Goal: Download file/media

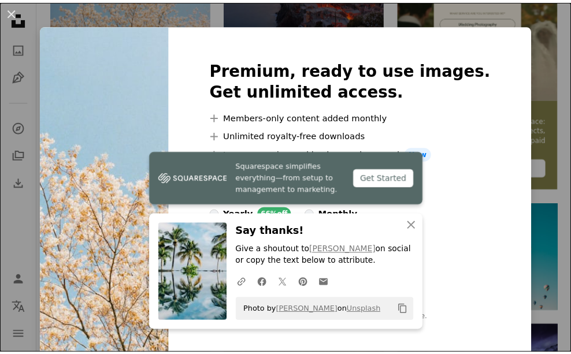
scroll to position [17, 0]
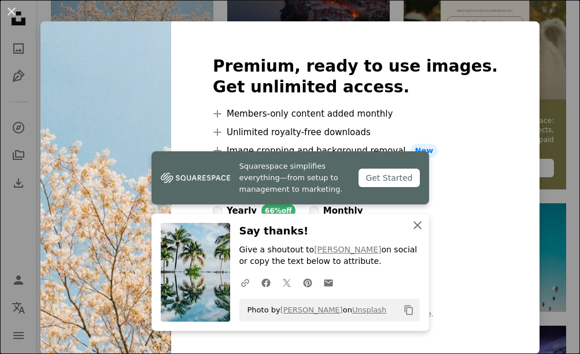
click at [418, 224] on icon "An X shape" at bounding box center [417, 226] width 14 height 14
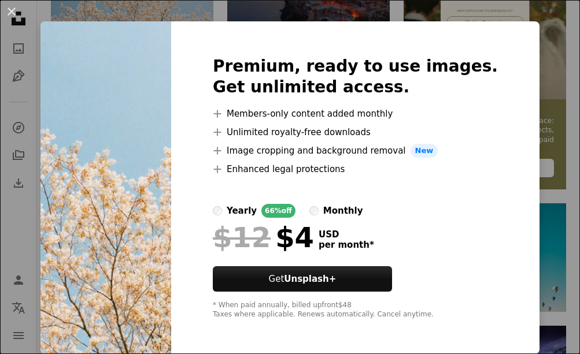
click at [487, 30] on div "Premium, ready to use images. Get unlimited access. A plus sign Members-only co…" at bounding box center [355, 187] width 368 height 333
click at [438, 146] on span "New" at bounding box center [424, 151] width 28 height 14
click at [154, 184] on img at bounding box center [105, 187] width 131 height 333
click at [553, 24] on div "An X shape Premium, ready to use images. Get unlimited access. A plus sign Memb…" at bounding box center [290, 177] width 580 height 354
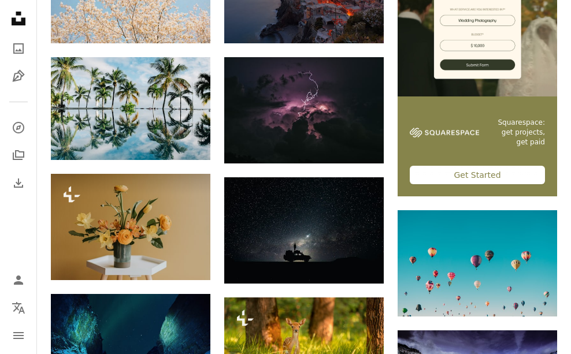
drag, startPoint x: 218, startPoint y: 173, endPoint x: 219, endPoint y: 187, distance: 13.3
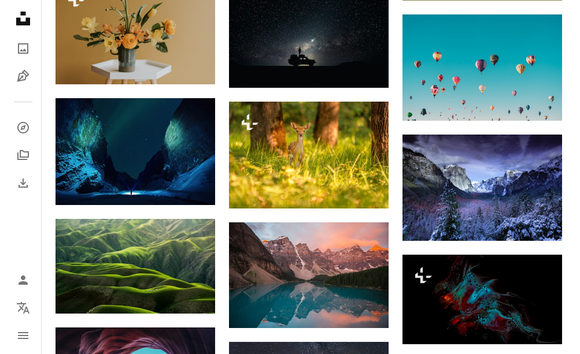
scroll to position [568, 0]
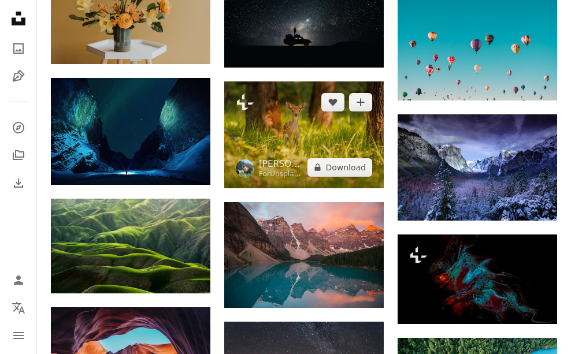
click at [321, 134] on img at bounding box center [304, 135] width 160 height 106
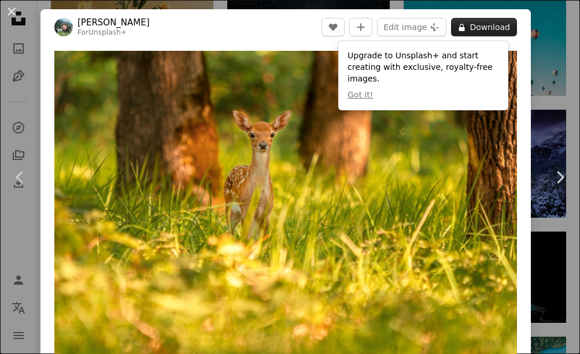
click at [475, 25] on button "A lock Download" at bounding box center [484, 27] width 66 height 18
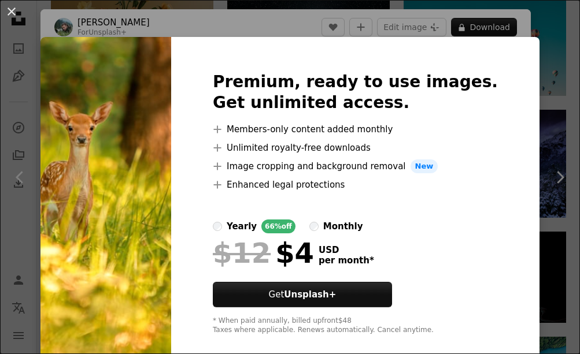
click at [438, 164] on span "New" at bounding box center [424, 167] width 28 height 14
click at [159, 122] on img at bounding box center [105, 203] width 131 height 333
drag, startPoint x: 134, startPoint y: 106, endPoint x: 54, endPoint y: 187, distance: 114.1
drag, startPoint x: 54, startPoint y: 187, endPoint x: 134, endPoint y: 203, distance: 81.4
click at [135, 203] on img at bounding box center [105, 203] width 131 height 333
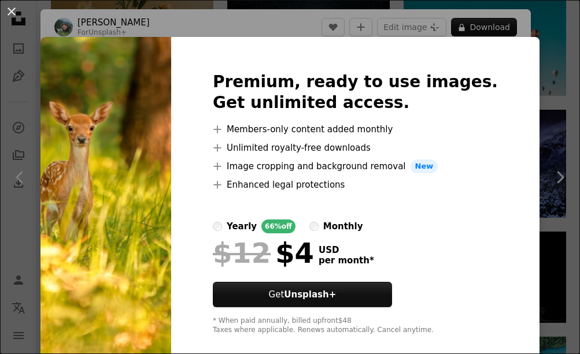
click at [155, 198] on img at bounding box center [105, 203] width 131 height 333
drag, startPoint x: 161, startPoint y: 94, endPoint x: 467, endPoint y: 35, distance: 310.9
click at [465, 36] on div "An X shape Premium, ready to use images. Get unlimited access. A plus sign Memb…" at bounding box center [290, 177] width 580 height 354
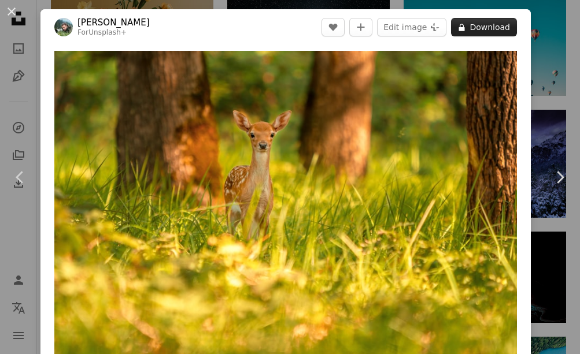
click at [476, 24] on button "A lock Download" at bounding box center [484, 27] width 66 height 18
